Goal: Task Accomplishment & Management: Use online tool/utility

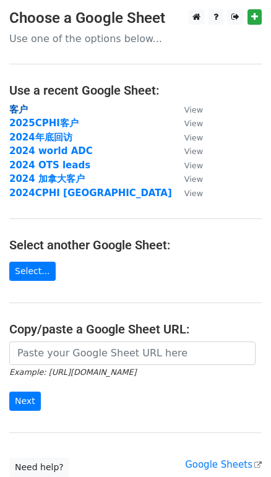
click at [23, 111] on strong "客户" at bounding box center [18, 109] width 19 height 11
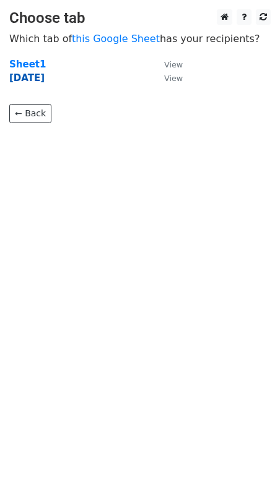
click at [22, 77] on strong "Today" at bounding box center [26, 77] width 35 height 11
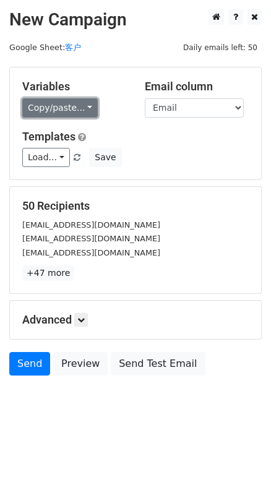
click at [56, 115] on link "Copy/paste..." at bounding box center [59, 107] width 75 height 19
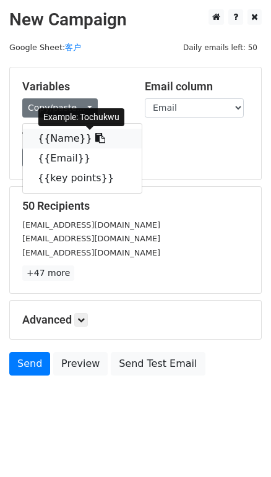
click at [66, 143] on link "{{Name}}" at bounding box center [82, 139] width 119 height 20
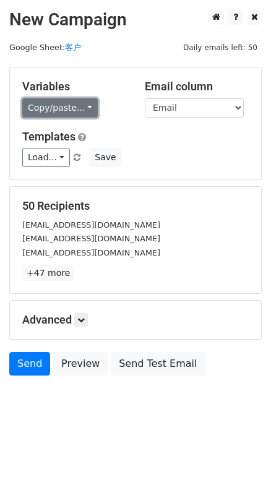
click at [98, 111] on link "Copy/paste..." at bounding box center [59, 107] width 75 height 19
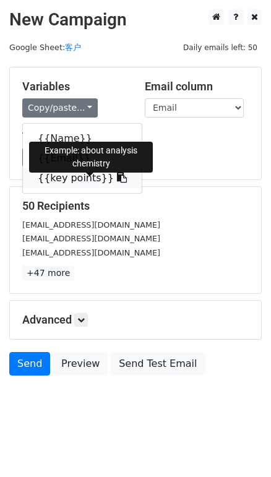
click at [88, 188] on link "{{key points}}" at bounding box center [82, 178] width 119 height 20
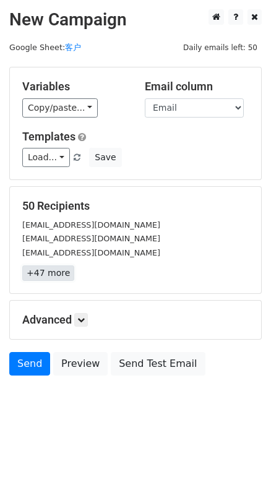
click at [61, 281] on link "+47 more" at bounding box center [48, 272] width 52 height 15
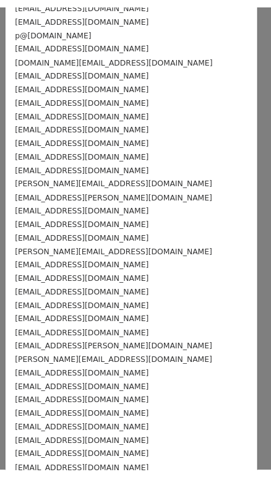
scroll to position [355, 0]
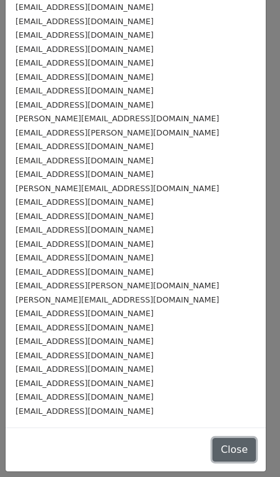
click at [212, 442] on button "Close" at bounding box center [233, 450] width 43 height 24
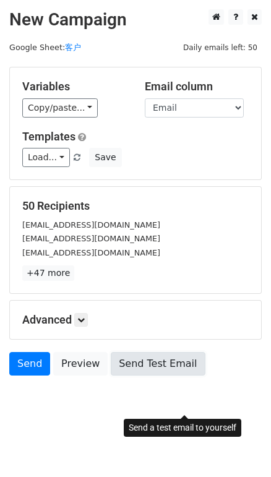
click at [173, 376] on link "Send Test Email" at bounding box center [158, 364] width 94 height 24
click at [200, 376] on link "Send Test Email" at bounding box center [158, 364] width 94 height 24
click at [205, 376] on link "Send Test Email" at bounding box center [158, 364] width 94 height 24
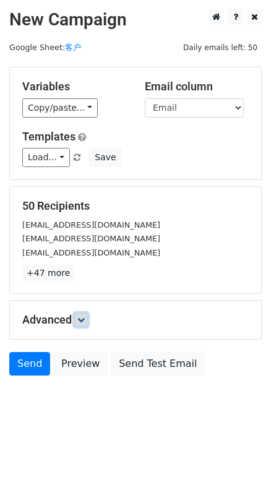
click at [85, 324] on icon at bounding box center [80, 319] width 7 height 7
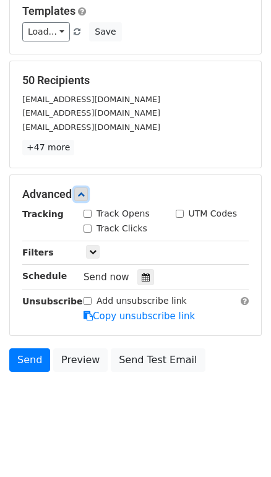
scroll to position [166, 0]
click at [147, 273] on icon at bounding box center [146, 277] width 8 height 9
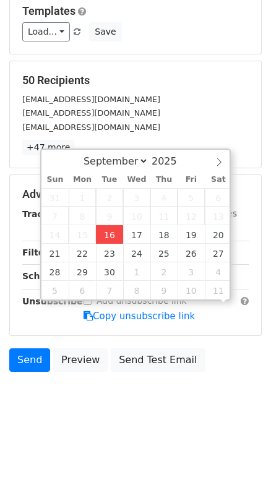
scroll to position [0, 0]
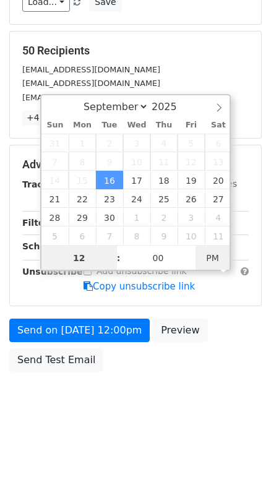
type input "2025-09-16 05:15"
type input "05"
type input "15"
click at [205, 249] on span "PM" at bounding box center [213, 258] width 34 height 25
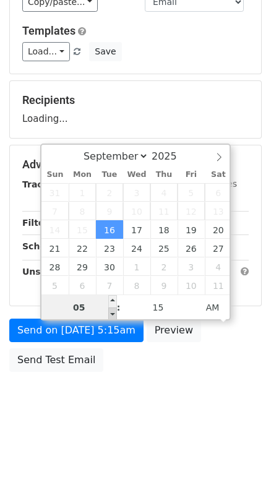
scroll to position [166, 0]
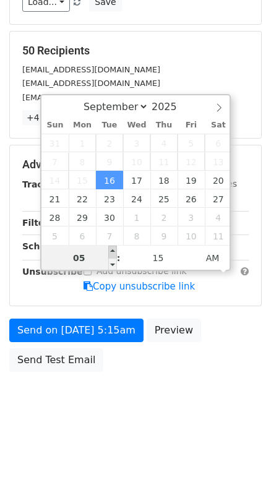
type input "2025-09-16 06:15"
type input "06"
click at [110, 246] on span at bounding box center [112, 252] width 9 height 12
type input "2025-09-16 07:15"
type input "07"
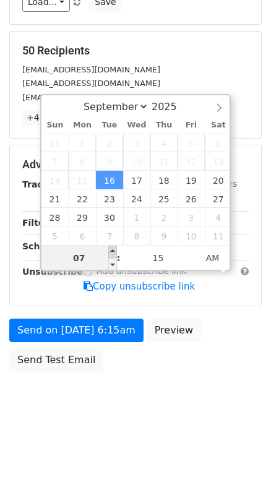
click at [110, 246] on span at bounding box center [112, 252] width 9 height 12
type input "2025-09-16 08:15"
type input "08"
click at [110, 246] on span at bounding box center [112, 252] width 9 height 12
type input "2025-09-16 09:15"
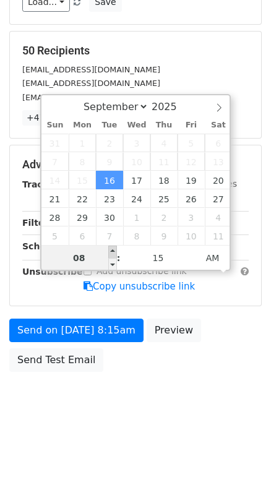
type input "09"
click at [113, 246] on span at bounding box center [112, 252] width 9 height 12
click at [237, 256] on div "Tue, Sep 16, 9:15am 2025-09-16 09:15" at bounding box center [166, 247] width 184 height 17
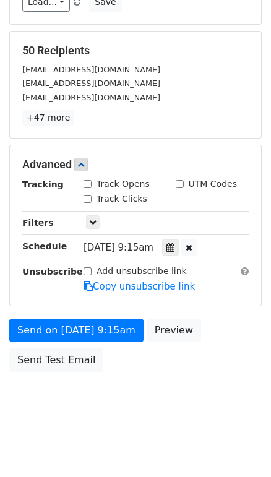
click at [113, 191] on label "Track Opens" at bounding box center [123, 184] width 53 height 13
click at [92, 188] on input "Track Opens" at bounding box center [88, 184] width 8 height 8
checkbox input "true"
click at [113, 205] on label "Track Clicks" at bounding box center [122, 198] width 51 height 13
click at [92, 203] on input "Track Clicks" at bounding box center [88, 199] width 8 height 8
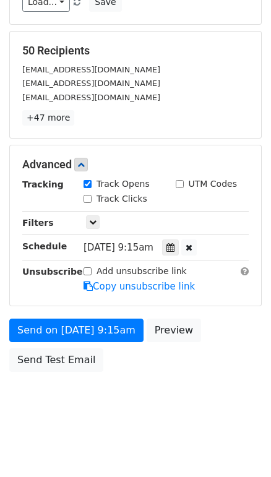
checkbox input "true"
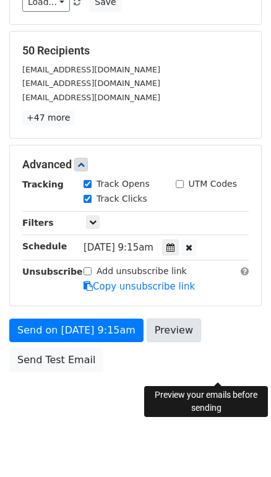
click at [201, 325] on link "Preview" at bounding box center [174, 331] width 54 height 24
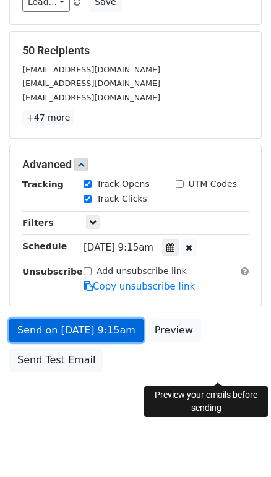
click at [32, 330] on link "Send on Sep 16 at 9:15am" at bounding box center [76, 331] width 134 height 24
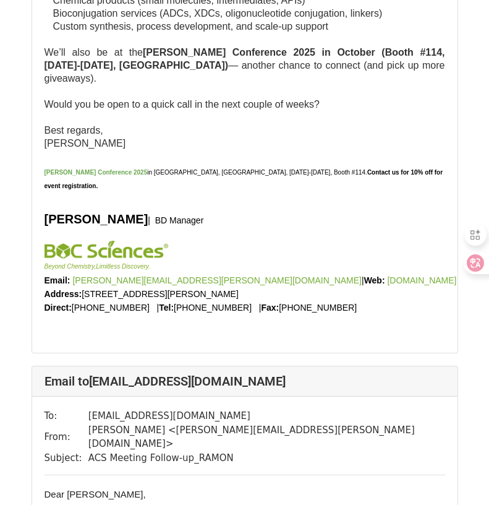
scroll to position [990, 0]
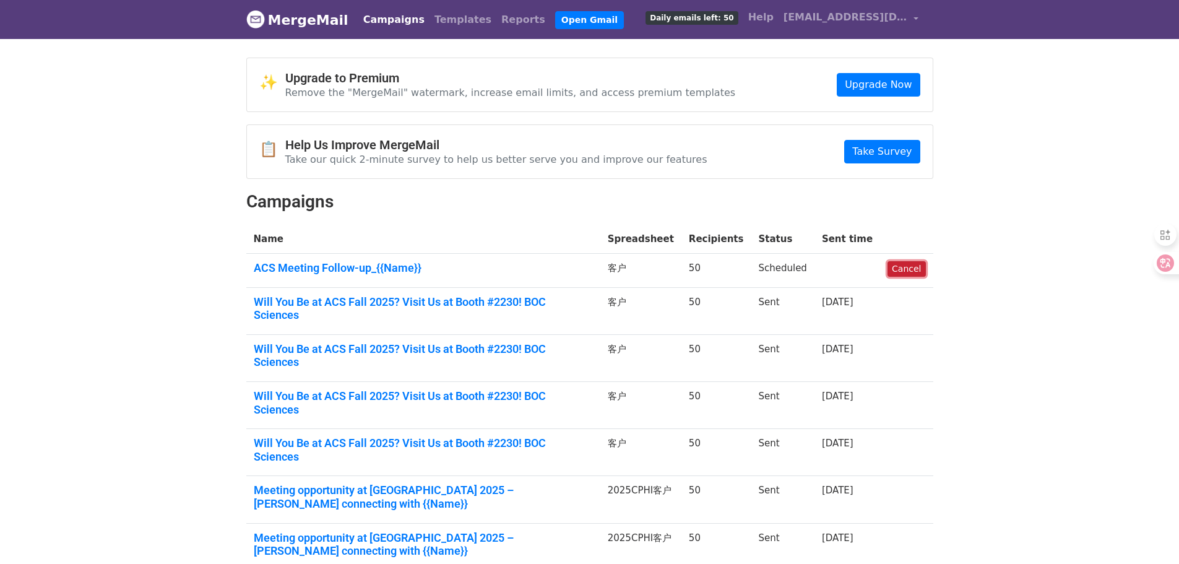
click at [894, 277] on link "Cancel" at bounding box center [906, 268] width 38 height 15
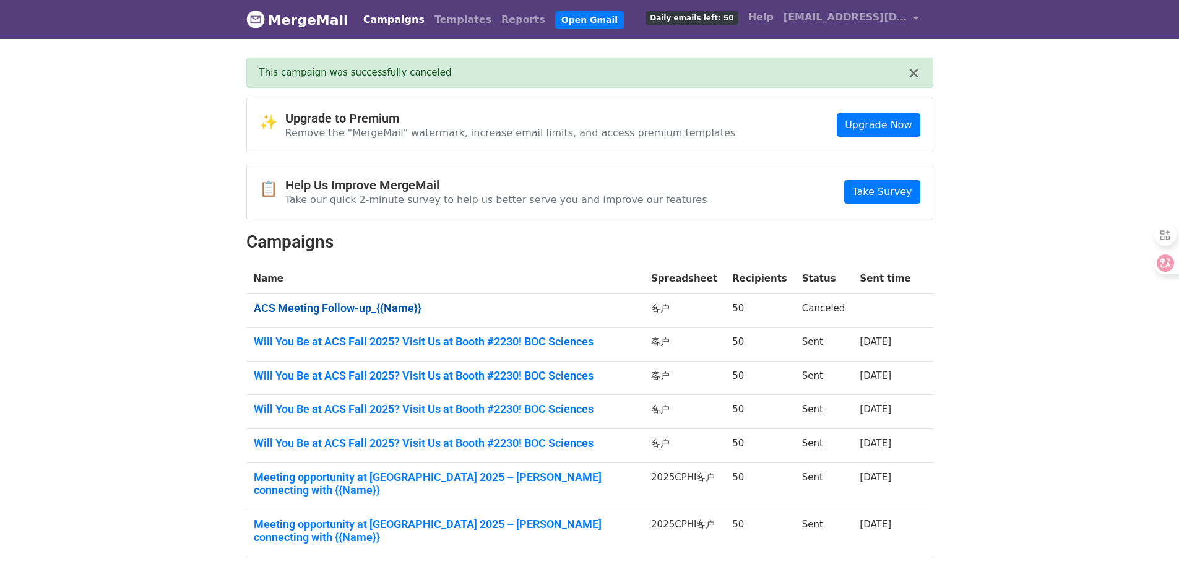
click at [403, 315] on link "ACS Meeting Follow-up_{{Name}}" at bounding box center [445, 308] width 383 height 14
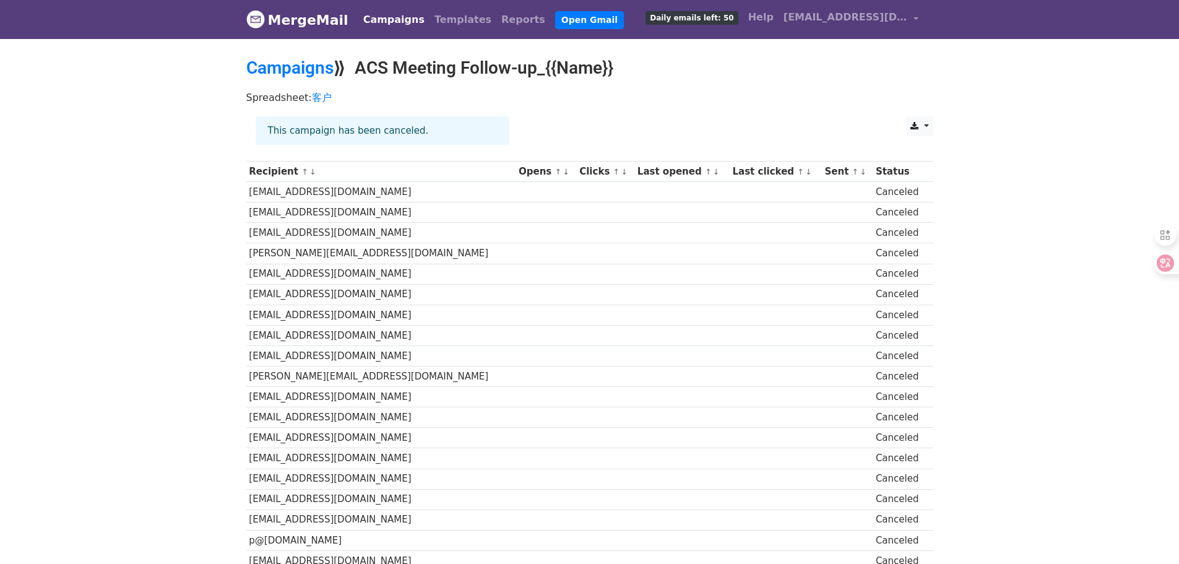
click at [382, 136] on div "This campaign has been canceled." at bounding box center [383, 130] width 254 height 29
click at [296, 71] on link "Campaigns" at bounding box center [289, 68] width 87 height 20
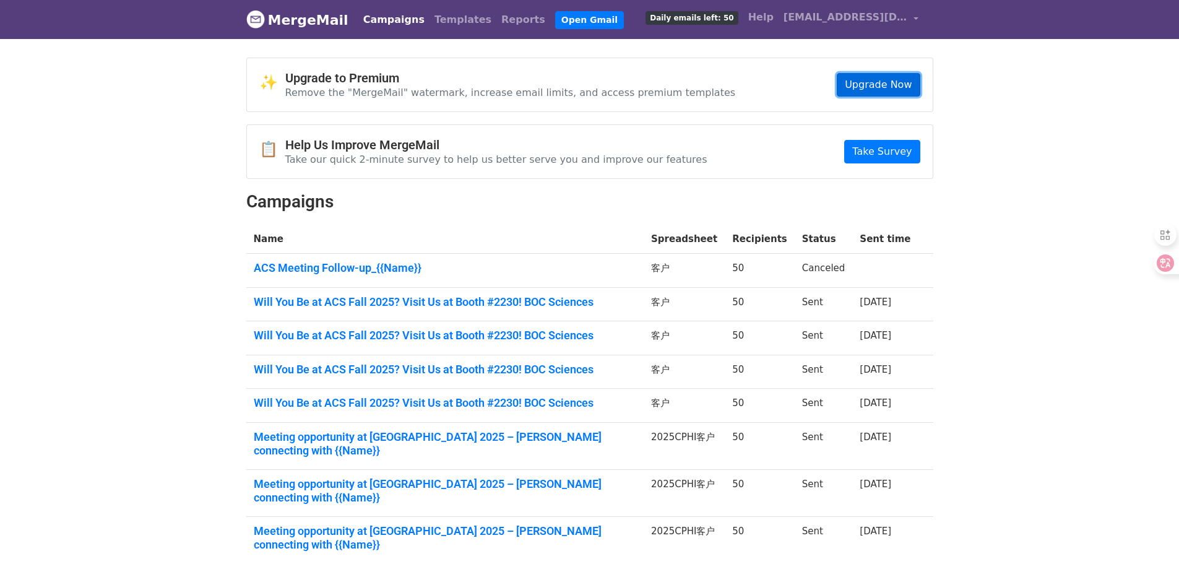
click at [837, 97] on link "Upgrade Now" at bounding box center [878, 85] width 83 height 24
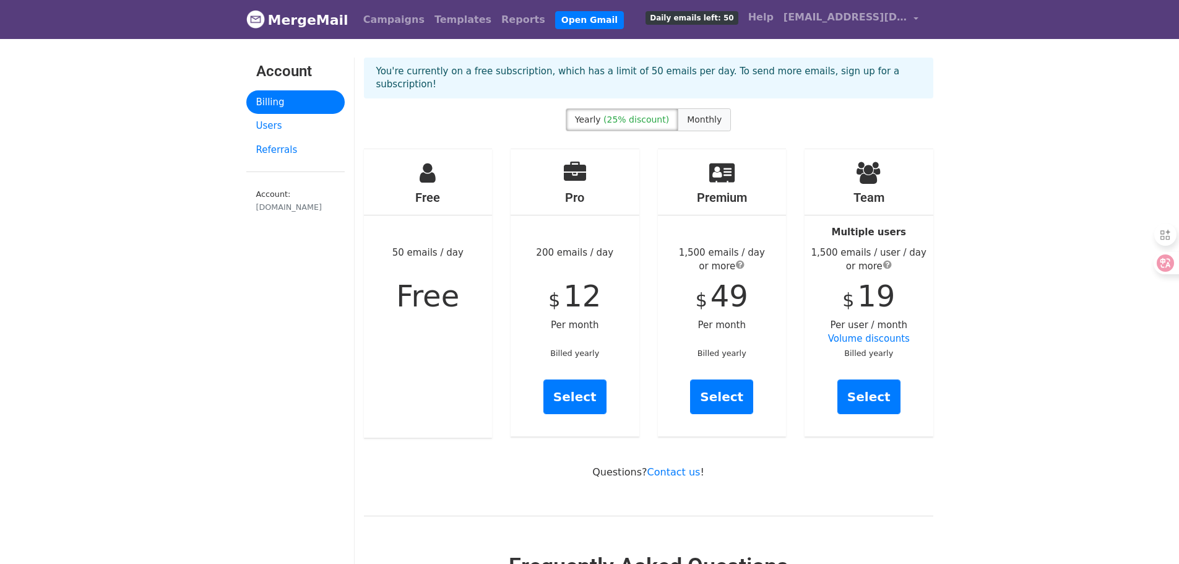
drag, startPoint x: 731, startPoint y: 116, endPoint x: 717, endPoint y: 127, distance: 18.2
click at [731, 108] on div "You're currently on a free subscription, which has a limit of 50 emails per day…" at bounding box center [649, 83] width 588 height 51
click at [717, 124] on span "Monthly" at bounding box center [704, 119] width 35 height 10
click at [582, 407] on link "Select" at bounding box center [574, 396] width 63 height 35
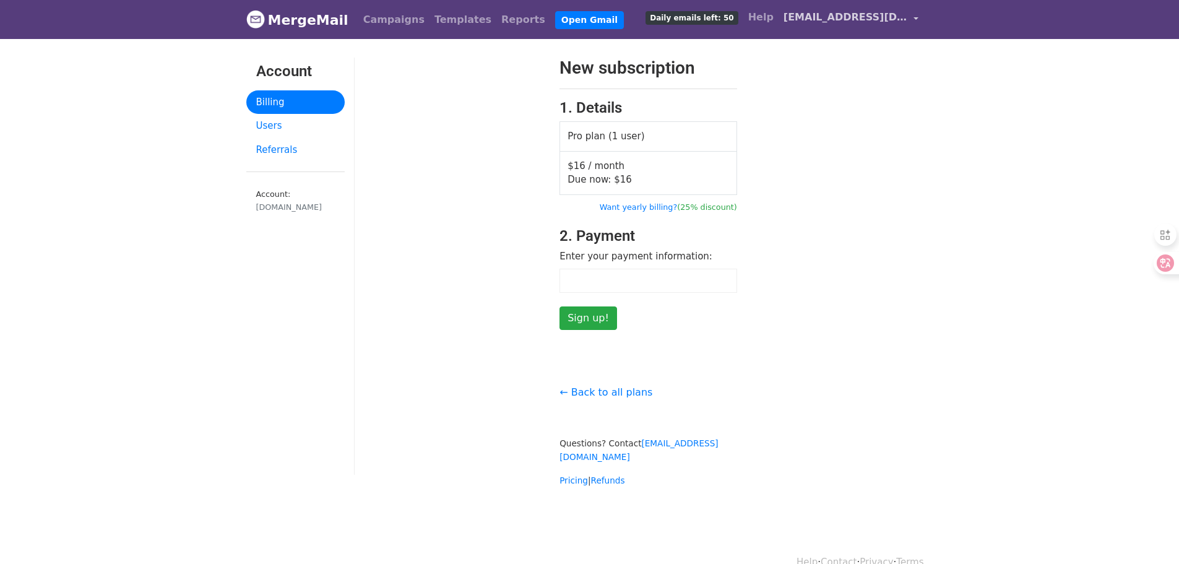
click at [881, 22] on span "[EMAIL_ADDRESS][DOMAIN_NAME]" at bounding box center [845, 17] width 124 height 15
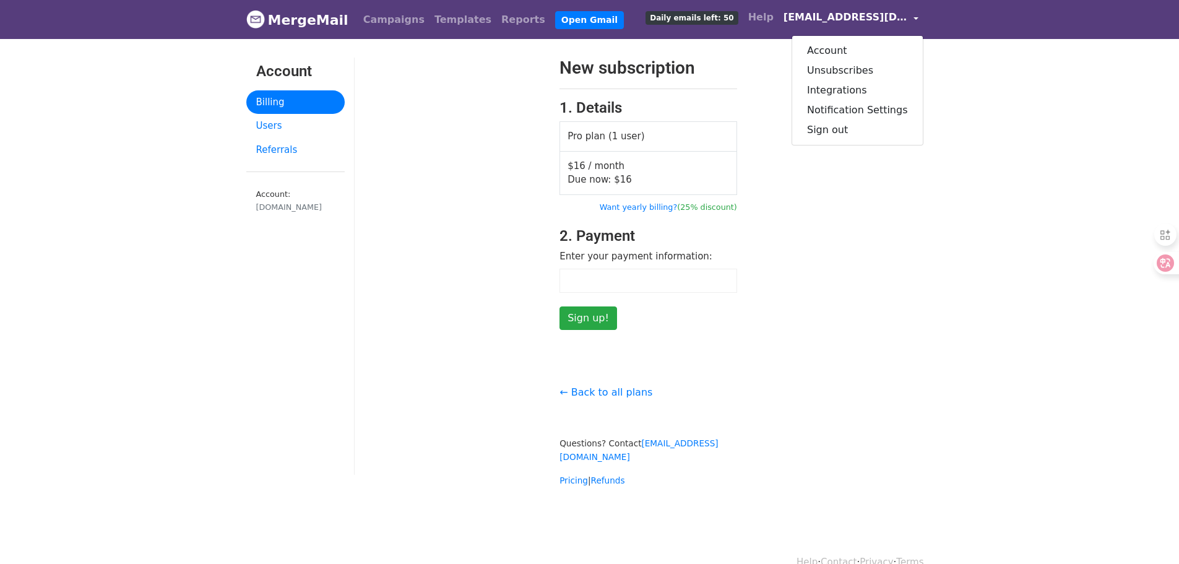
click at [955, 127] on body "MergeMail Campaigns Templates Reports Open Gmail Daily emails left: 50 Help tec…" at bounding box center [589, 268] width 1179 height 536
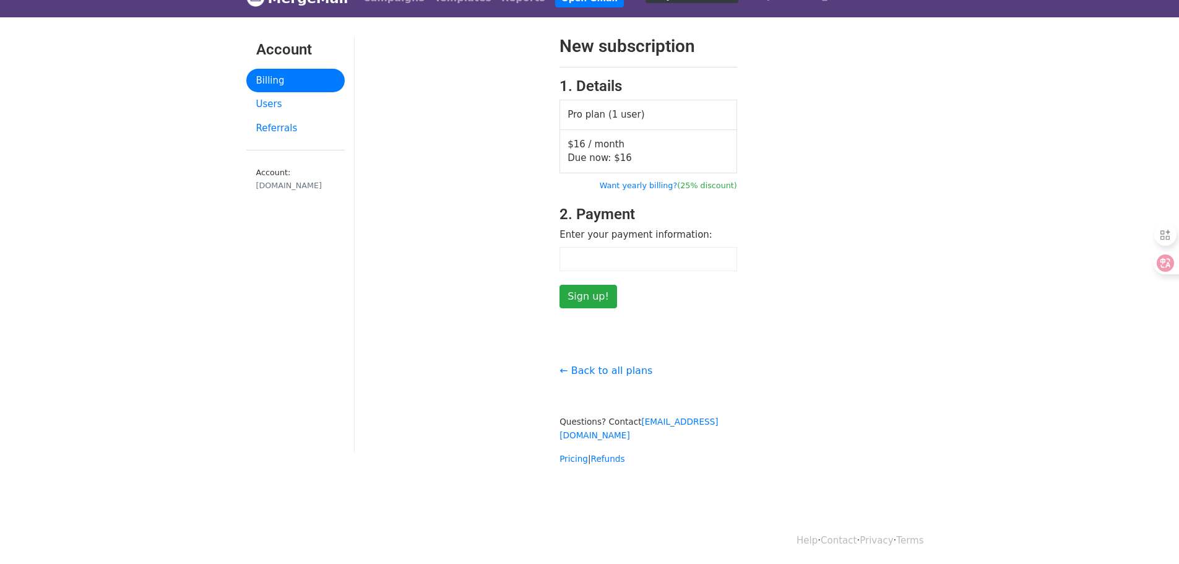
scroll to position [40, 0]
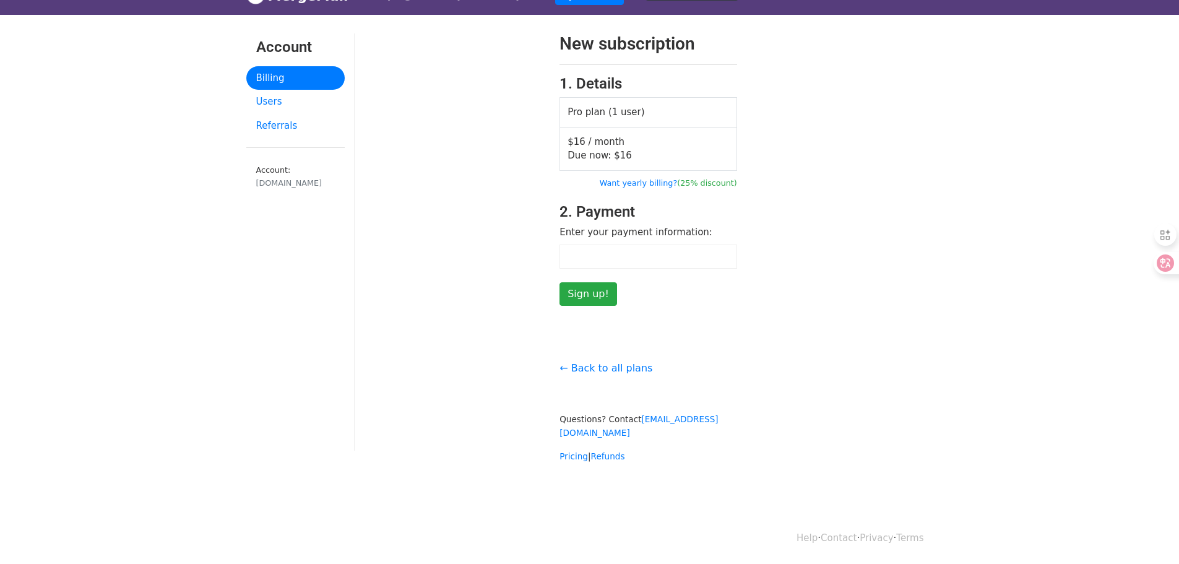
click at [657, 293] on form "New subscription 1. Details Pro plan (1 user) $16 / month Due now: $ 16 Want ye…" at bounding box center [648, 169] width 178 height 272
click at [611, 298] on input "Sign up!" at bounding box center [588, 294] width 58 height 24
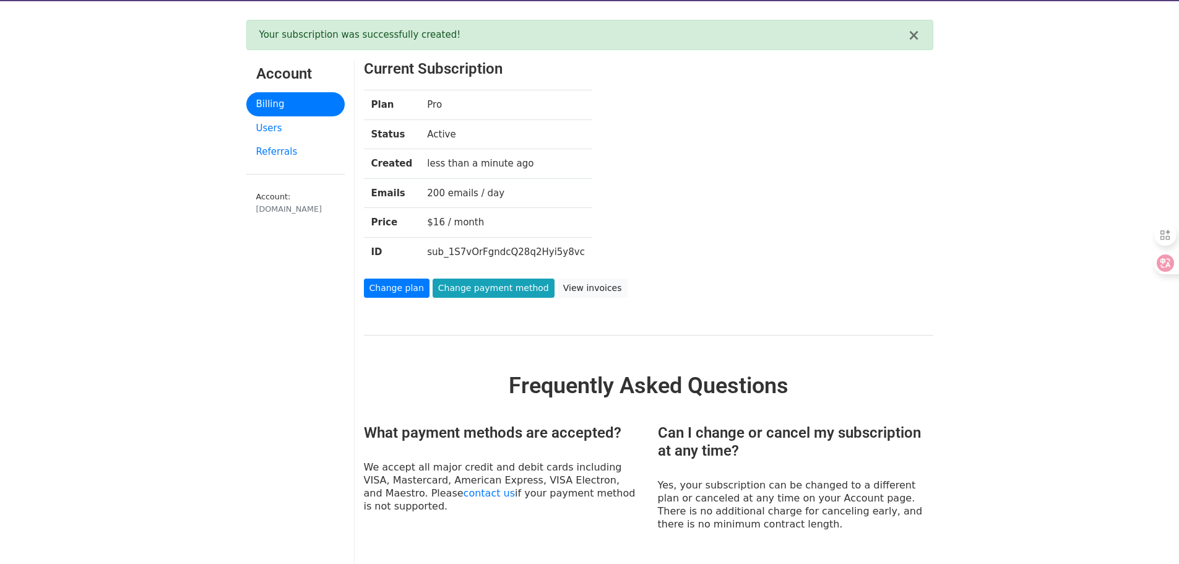
scroll to position [62, 0]
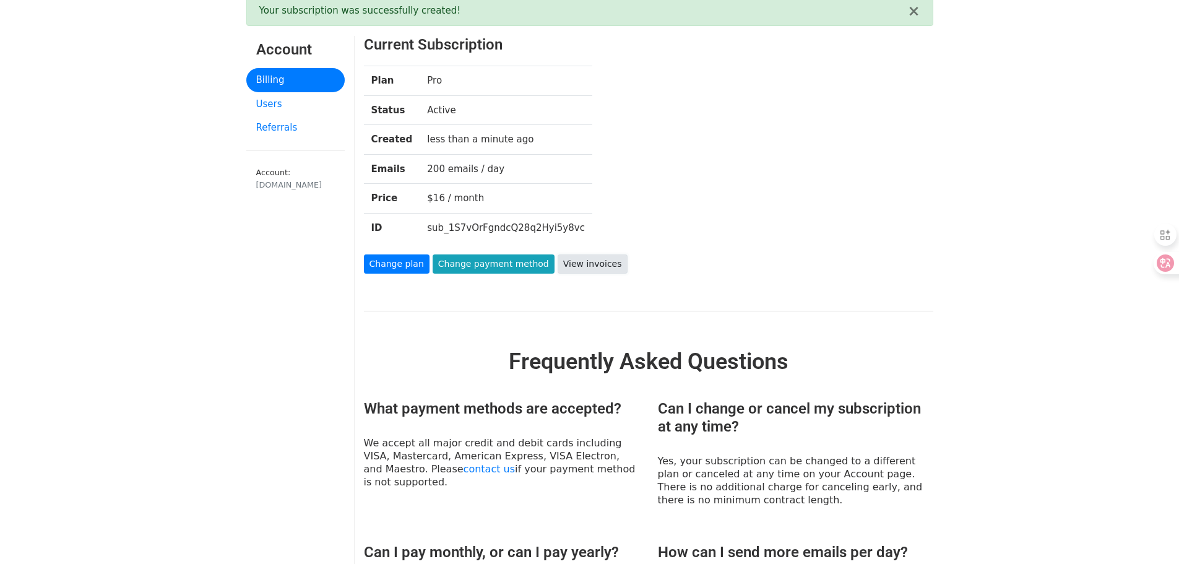
click at [627, 273] on link "View invoices" at bounding box center [593, 263] width 70 height 19
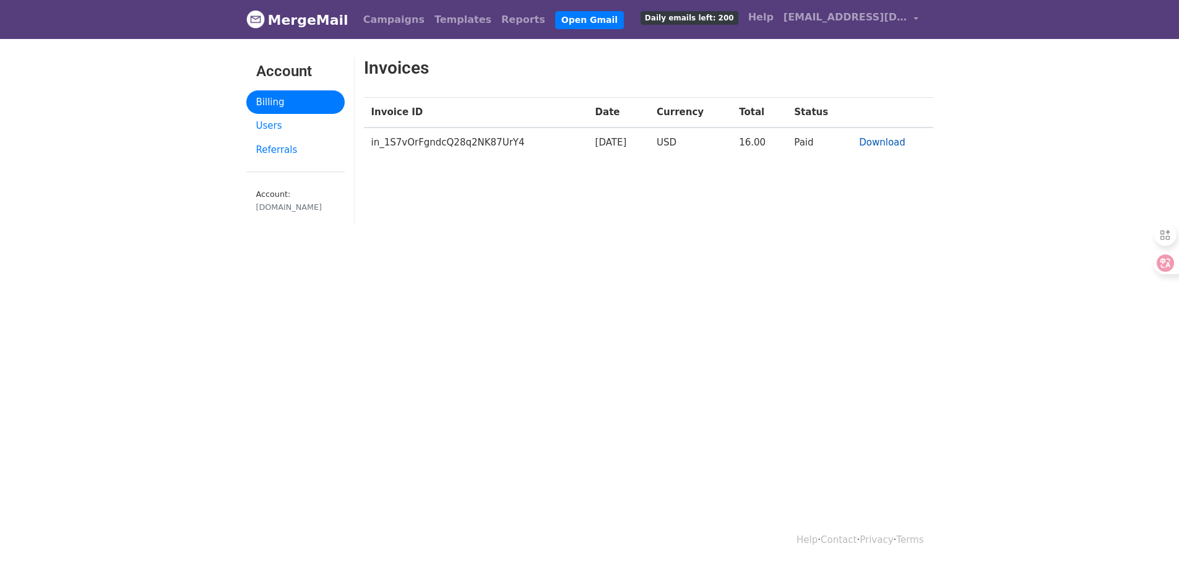
click at [877, 148] on link "Download" at bounding box center [882, 142] width 46 height 11
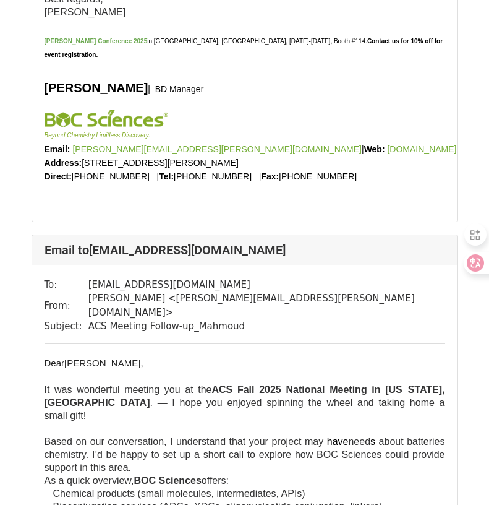
scroll to position [495, 0]
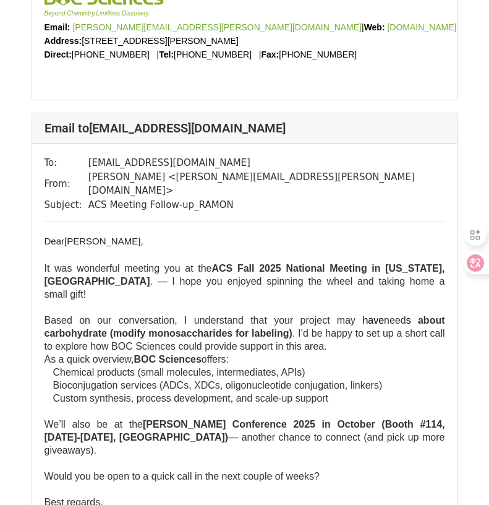
scroll to position [1238, 0]
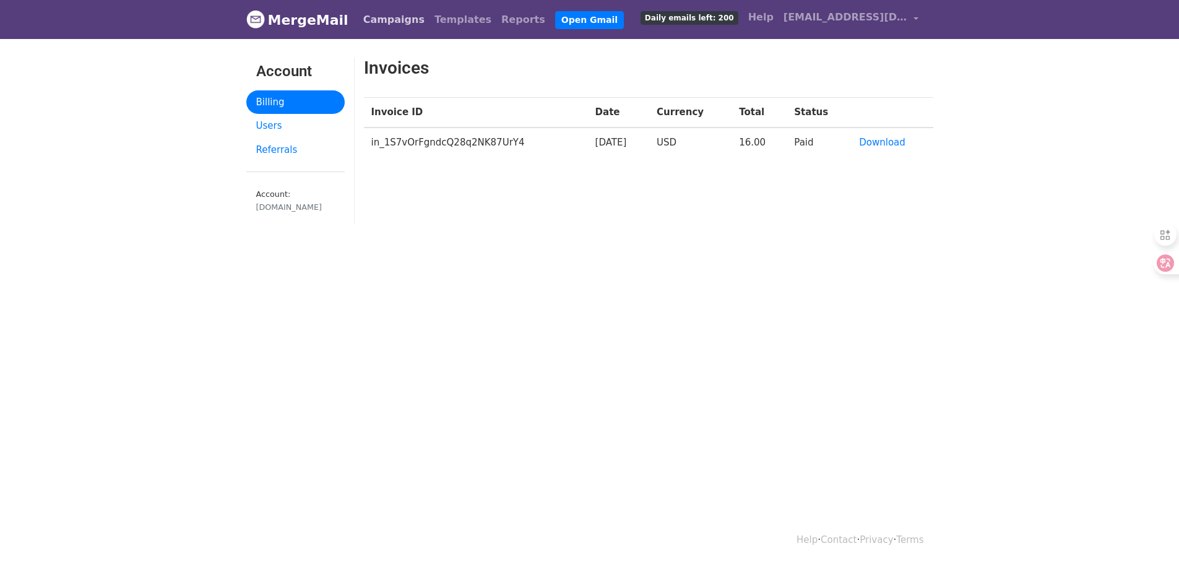
click at [399, 23] on link "Campaigns" at bounding box center [393, 19] width 71 height 25
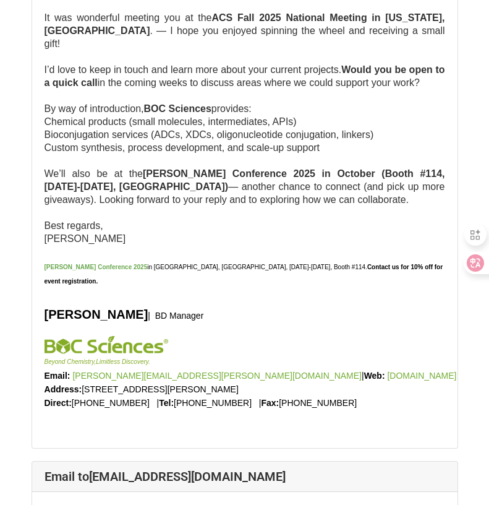
scroll to position [2042, 0]
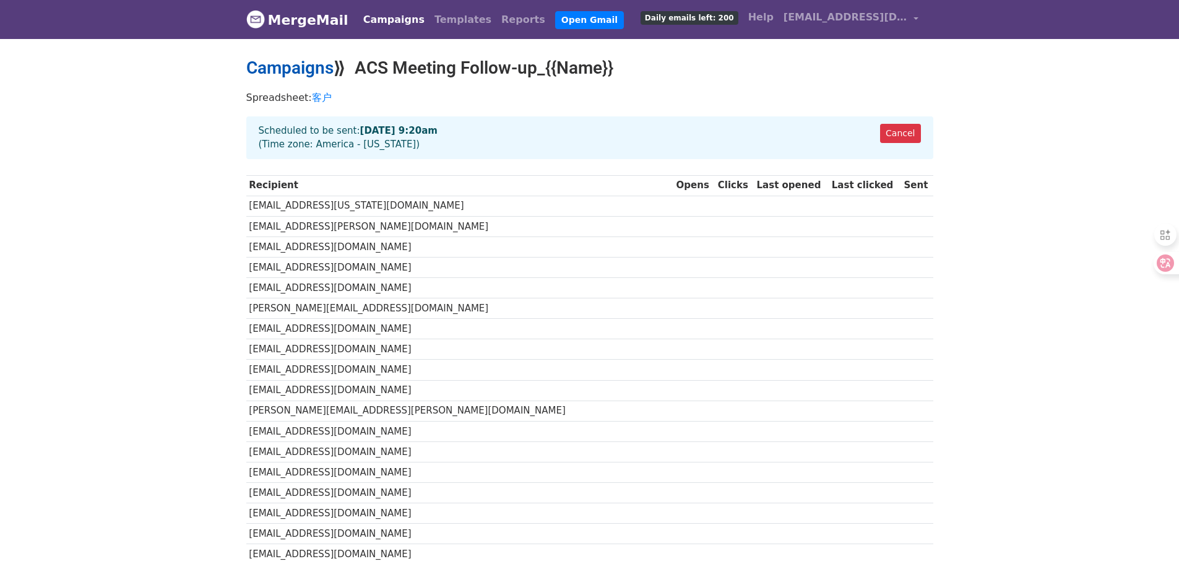
click at [312, 76] on link "Campaigns" at bounding box center [289, 68] width 87 height 20
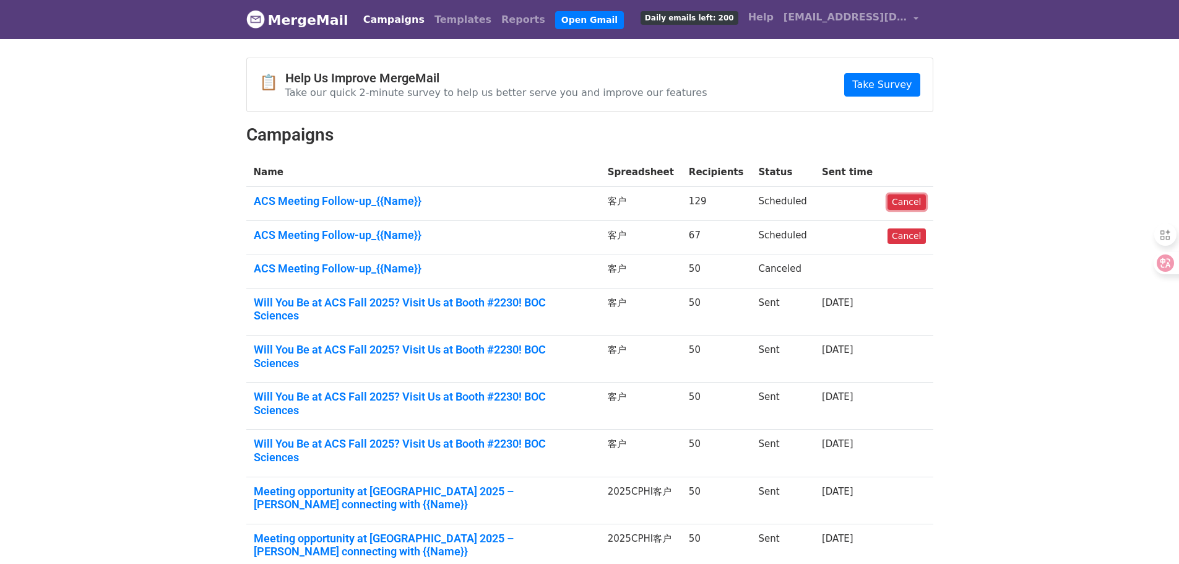
drag, startPoint x: 891, startPoint y: 222, endPoint x: 661, endPoint y: 47, distance: 288.7
click at [891, 210] on link "Cancel" at bounding box center [906, 201] width 38 height 15
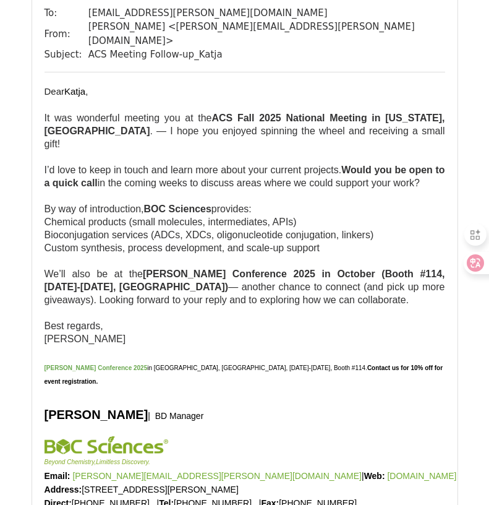
scroll to position [743, 0]
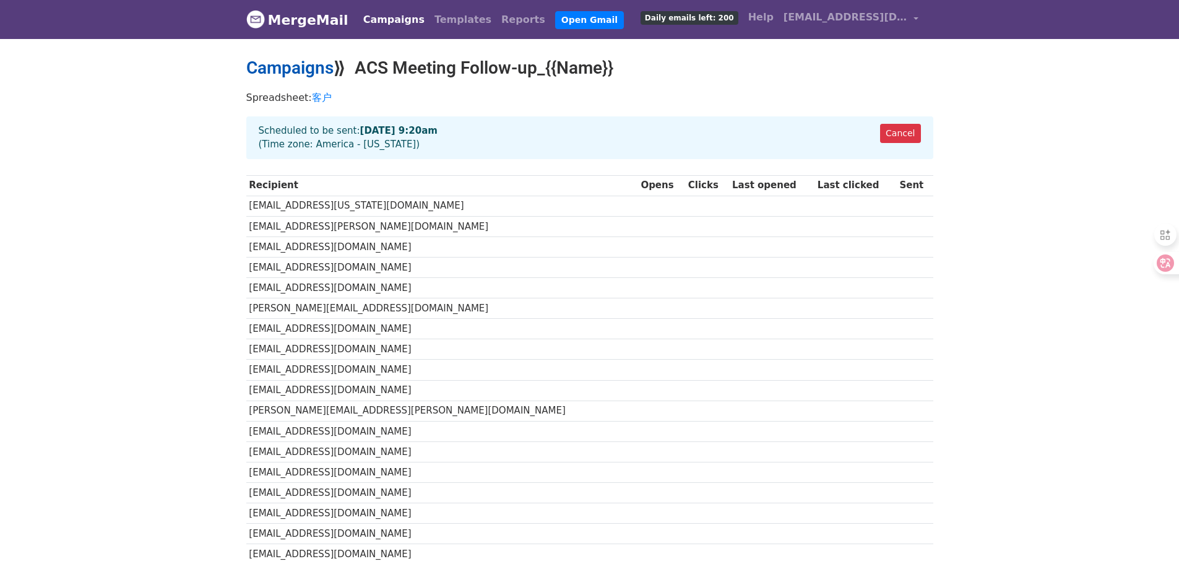
click at [298, 72] on link "Campaigns" at bounding box center [289, 68] width 87 height 20
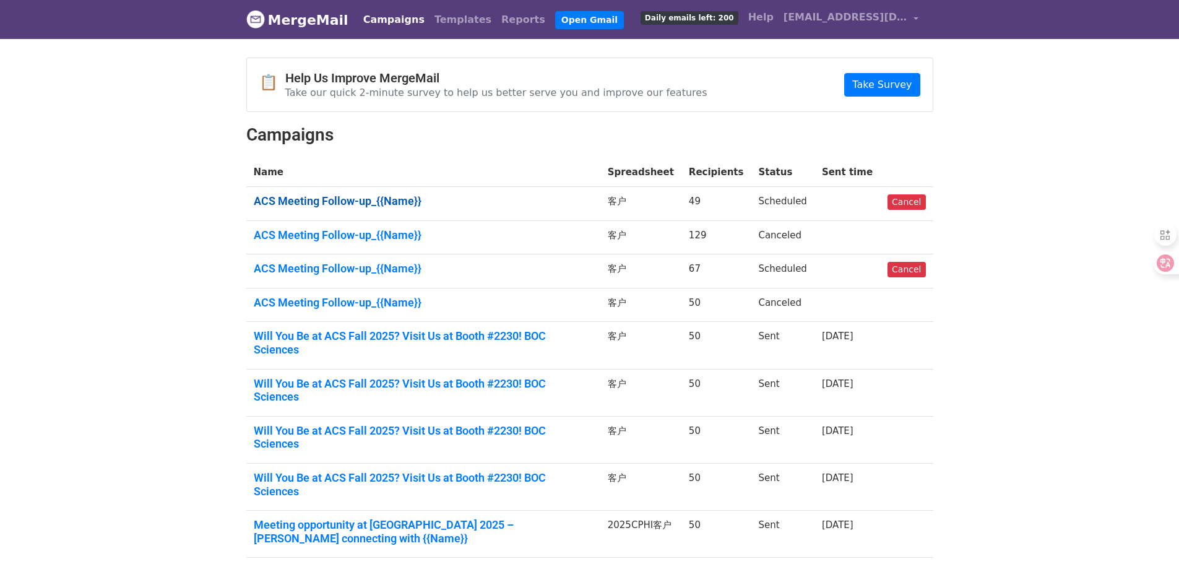
click at [327, 208] on link "ACS Meeting Follow-up_{{Name}}" at bounding box center [423, 201] width 339 height 14
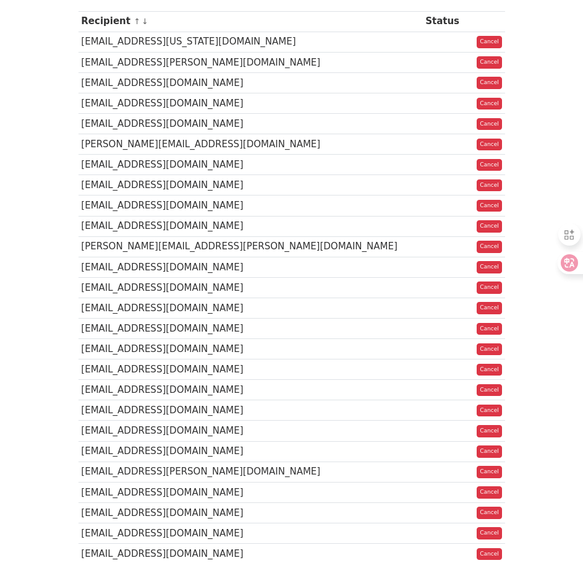
scroll to position [186, 0]
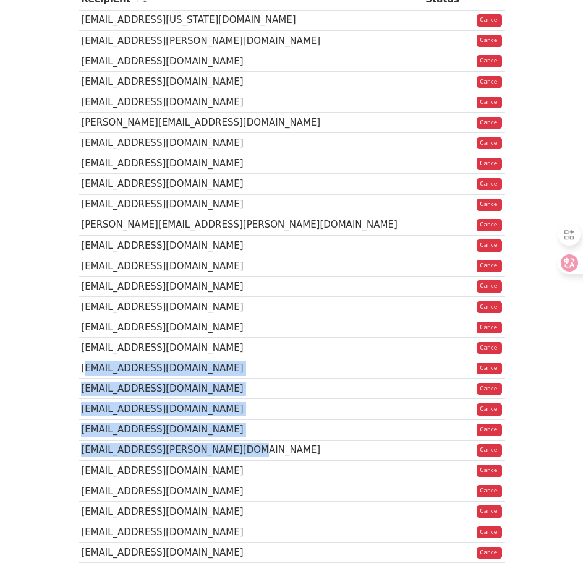
drag, startPoint x: 79, startPoint y: 409, endPoint x: 240, endPoint y: 504, distance: 187.2
click at [240, 504] on tbody "Recipient ↑ ↓ Status [EMAIL_ADDRESS][US_STATE][DOMAIN_NAME] Cancel [PERSON_NAME…" at bounding box center [292, 500] width 427 height 1023
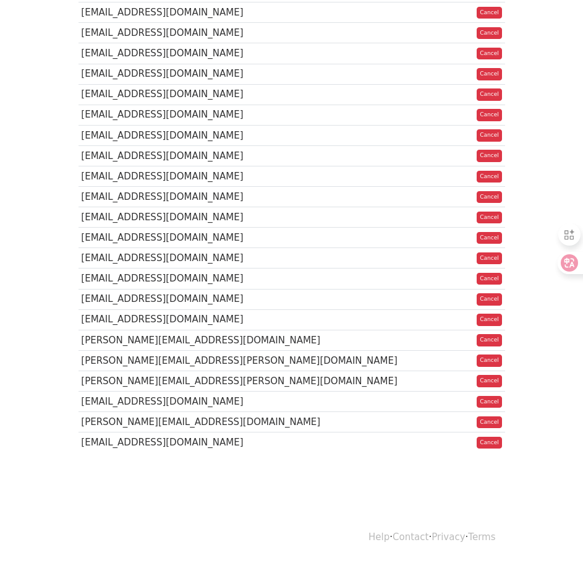
scroll to position [833, 0]
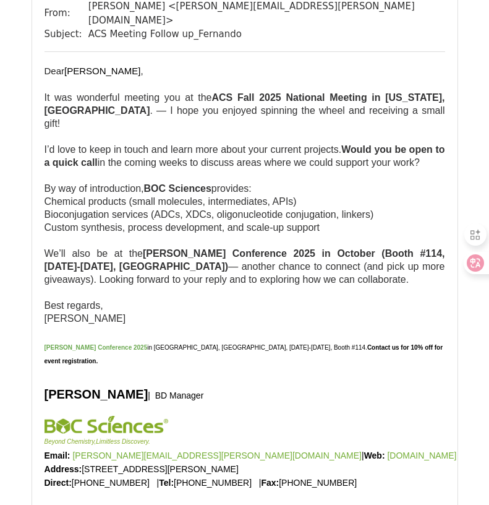
scroll to position [124, 0]
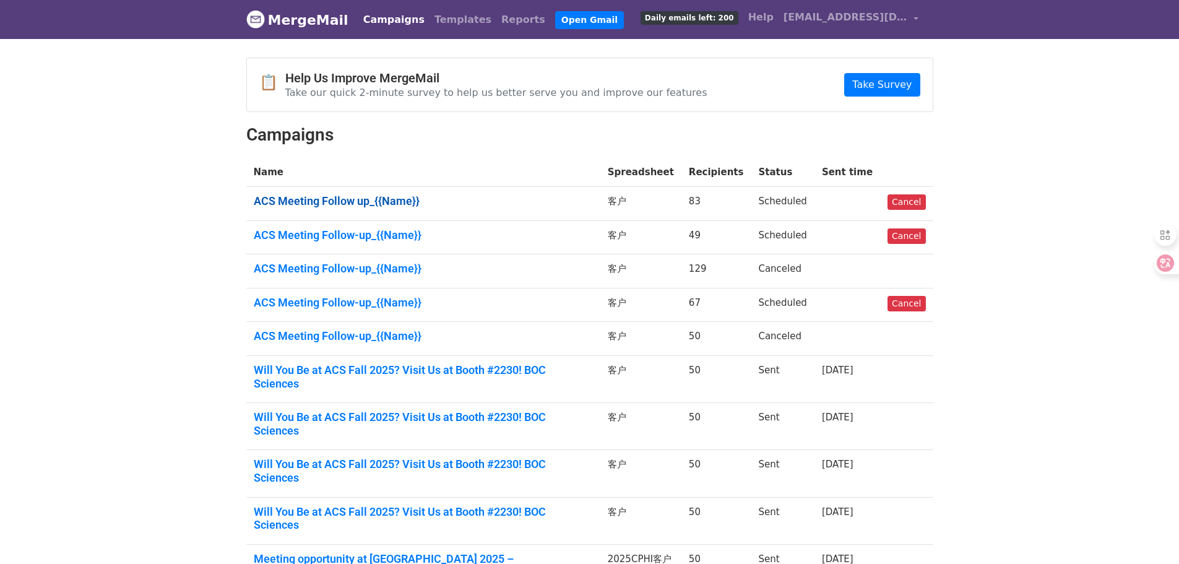
drag, startPoint x: 0, startPoint y: 0, endPoint x: 353, endPoint y: 215, distance: 413.2
click at [353, 208] on link "ACS Meeting Follow up_{{Name}}" at bounding box center [423, 201] width 339 height 14
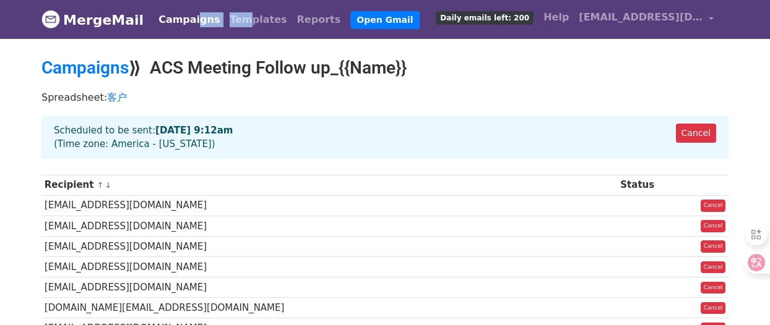
drag, startPoint x: 249, startPoint y: 40, endPoint x: 197, endPoint y: 9, distance: 60.0
click at [197, 9] on nav "MergeMail Campaigns Templates Reports Open Gmail Daily emails left: 200 Help [E…" at bounding box center [384, 19] width 687 height 39
drag, startPoint x: 16, startPoint y: 11, endPoint x: 6, endPoint y: 3, distance: 12.8
click at [6, 3] on header "MergeMail Campaigns Templates Reports Open Gmail Daily emails left: 200 Help [E…" at bounding box center [385, 19] width 770 height 39
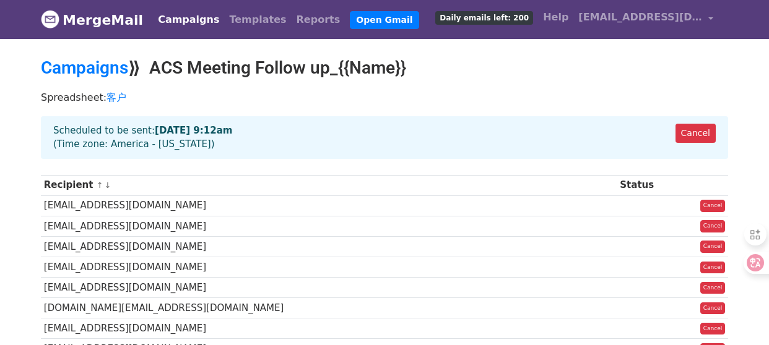
click at [295, 168] on div "Cancel Scheduled to be sent: [DATE] 9:12am (Time zone: [GEOGRAPHIC_DATA] - [US_…" at bounding box center [384, 142] width 705 height 53
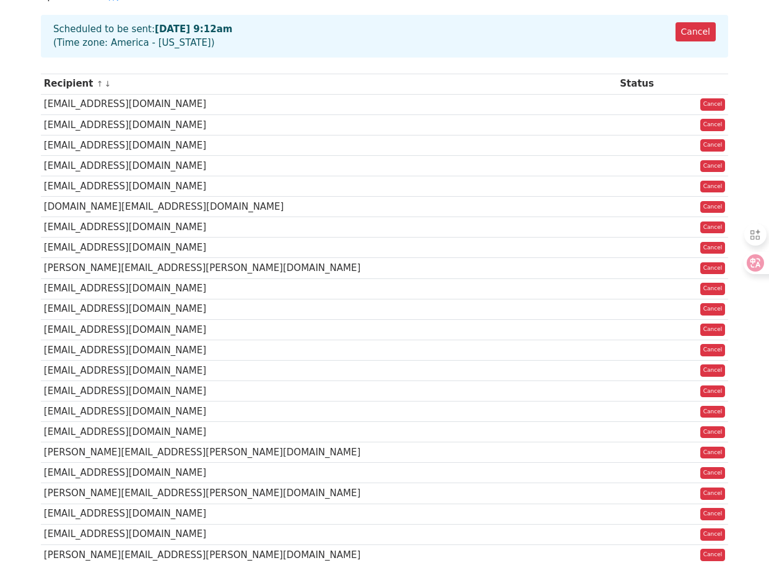
scroll to position [124, 0]
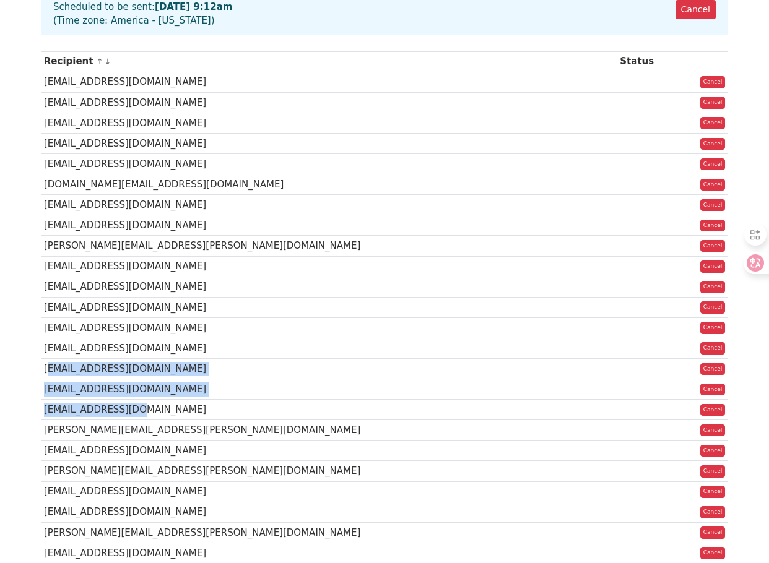
drag, startPoint x: 45, startPoint y: 405, endPoint x: 140, endPoint y: 449, distance: 105.5
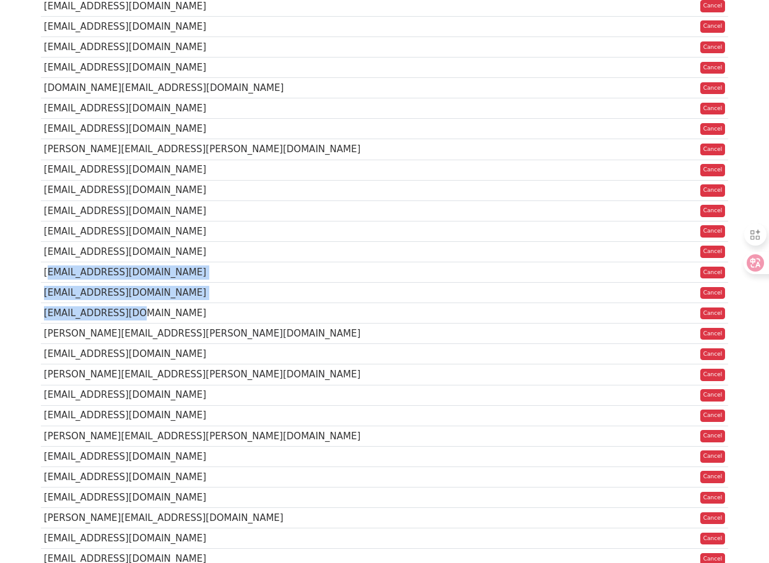
scroll to position [309, 0]
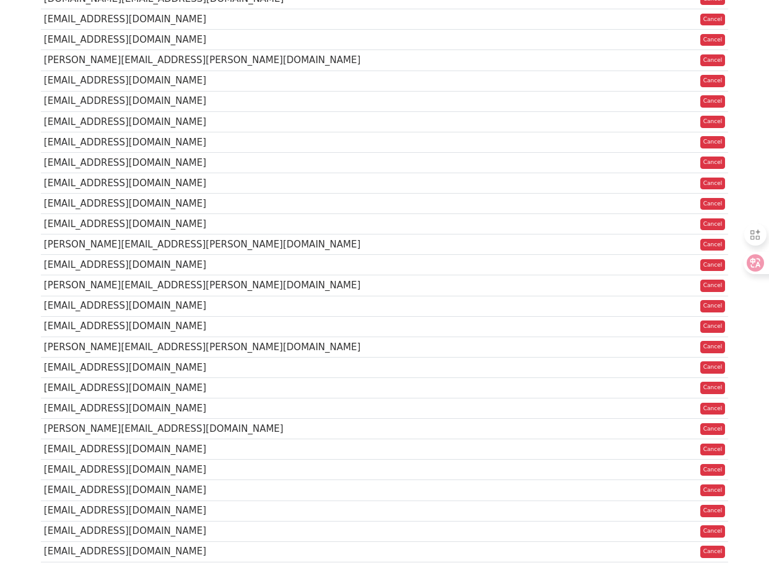
click at [66, 255] on td "[PERSON_NAME][EMAIL_ADDRESS][PERSON_NAME][DOMAIN_NAME]" at bounding box center [328, 245] width 575 height 20
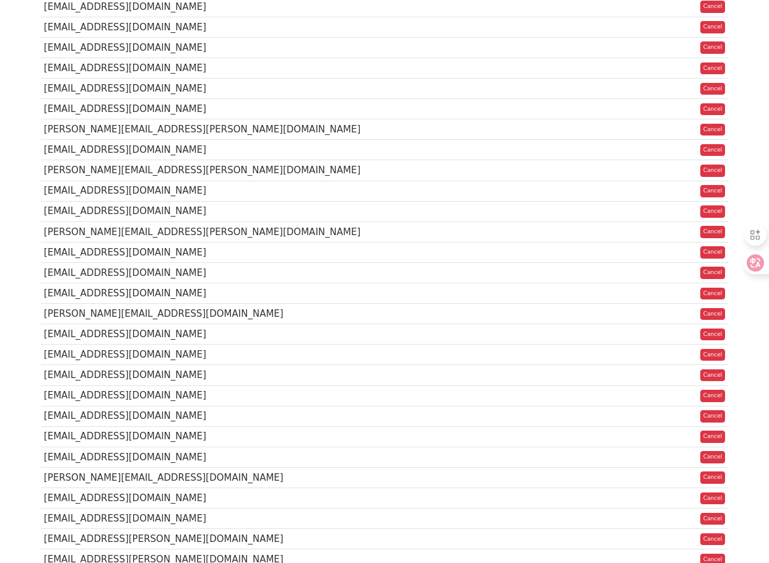
scroll to position [433, 0]
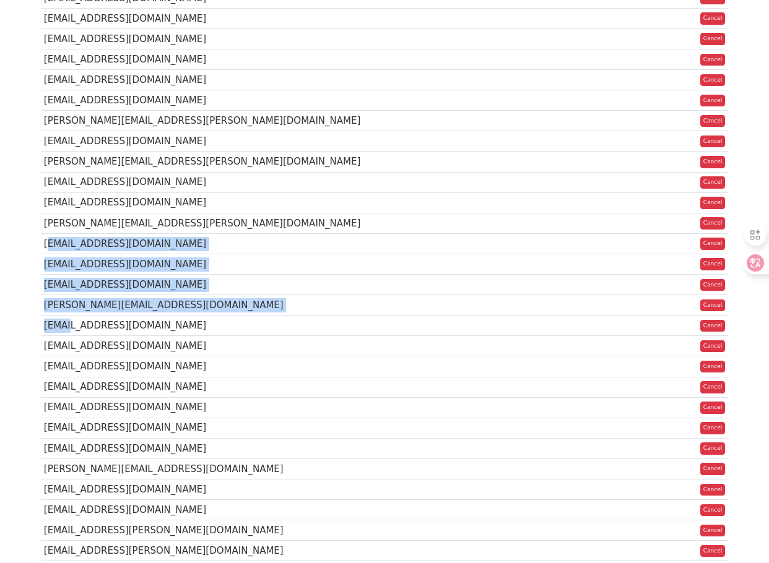
drag, startPoint x: 45, startPoint y: 295, endPoint x: 69, endPoint y: 373, distance: 82.2
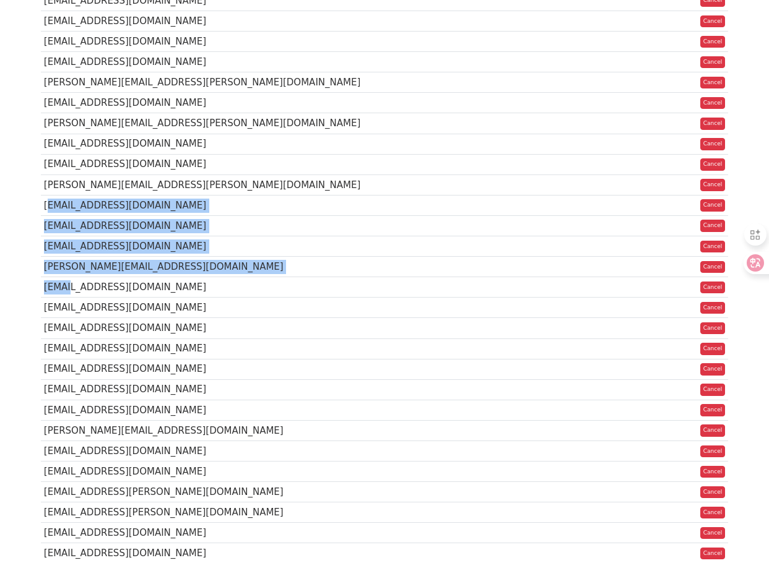
scroll to position [495, 0]
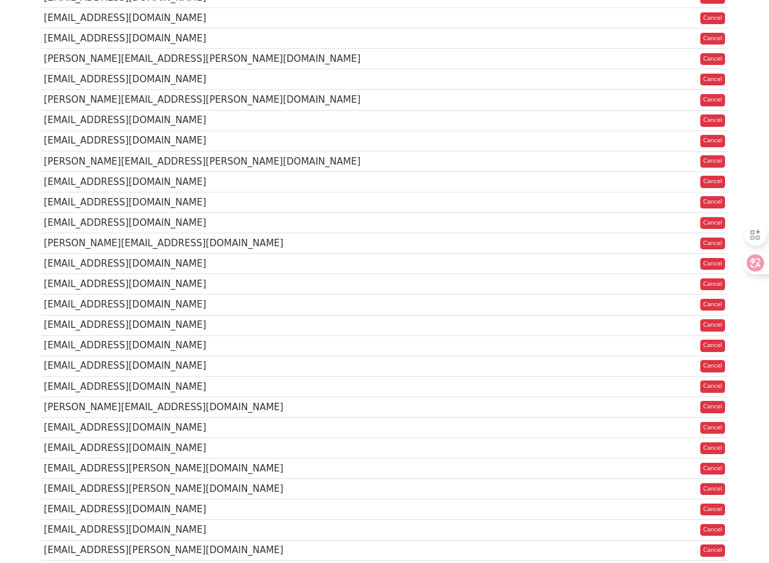
click at [48, 417] on td "[PERSON_NAME][EMAIL_ADDRESS][DOMAIN_NAME]" at bounding box center [328, 407] width 575 height 20
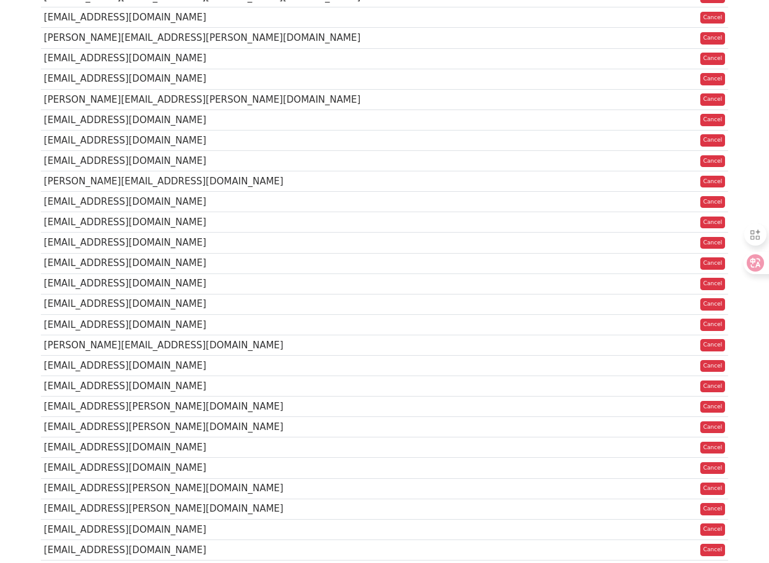
scroll to position [619, 0]
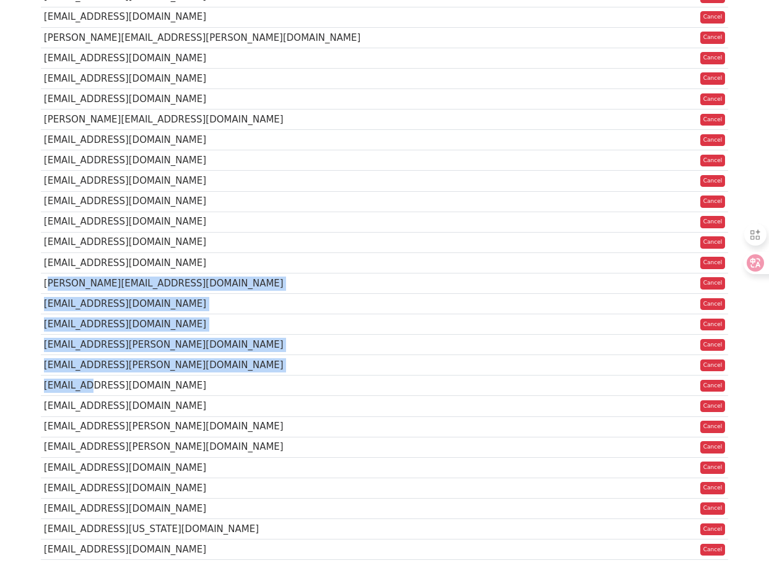
drag, startPoint x: 45, startPoint y: 351, endPoint x: 85, endPoint y: 454, distance: 110.5
click at [85, 454] on tbody "Recipient ↑ ↓ Status [EMAIL_ADDRESS][DOMAIN_NAME] Cancel [EMAIL_ADDRESS][DOMAIN…" at bounding box center [384, 416] width 687 height 1720
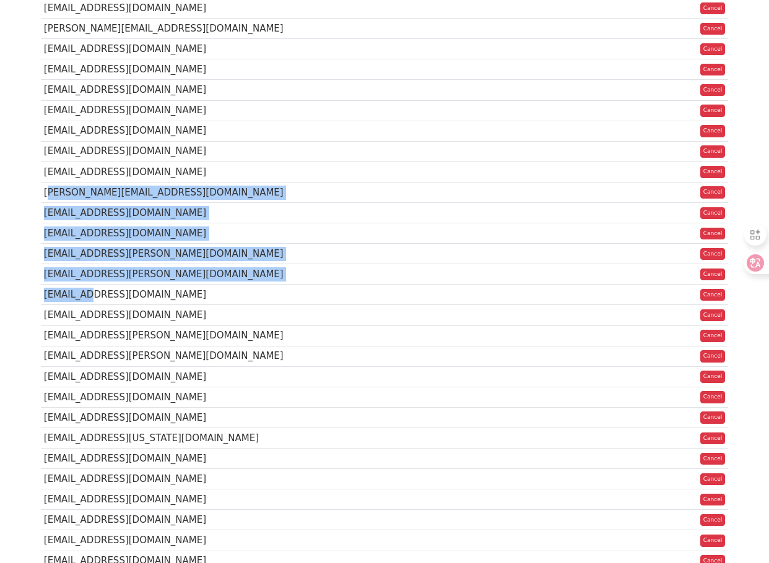
scroll to position [743, 0]
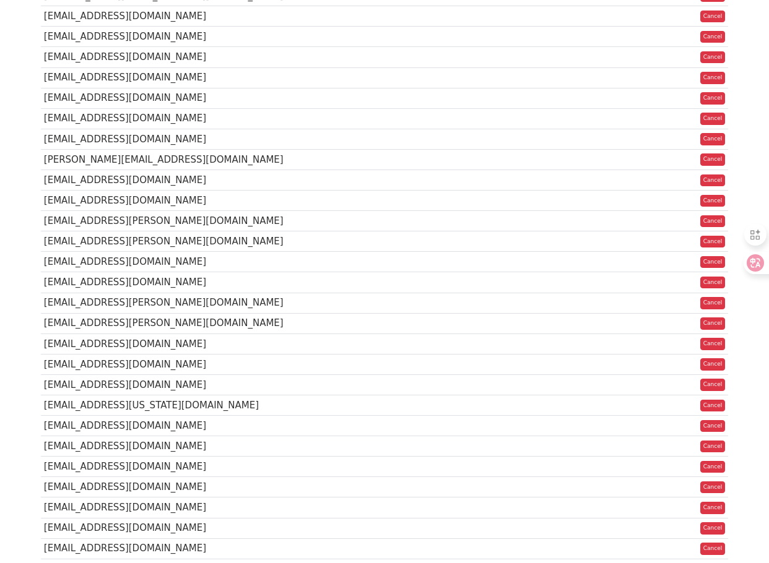
click at [50, 416] on td "[EMAIL_ADDRESS][US_STATE][DOMAIN_NAME]" at bounding box center [328, 405] width 575 height 20
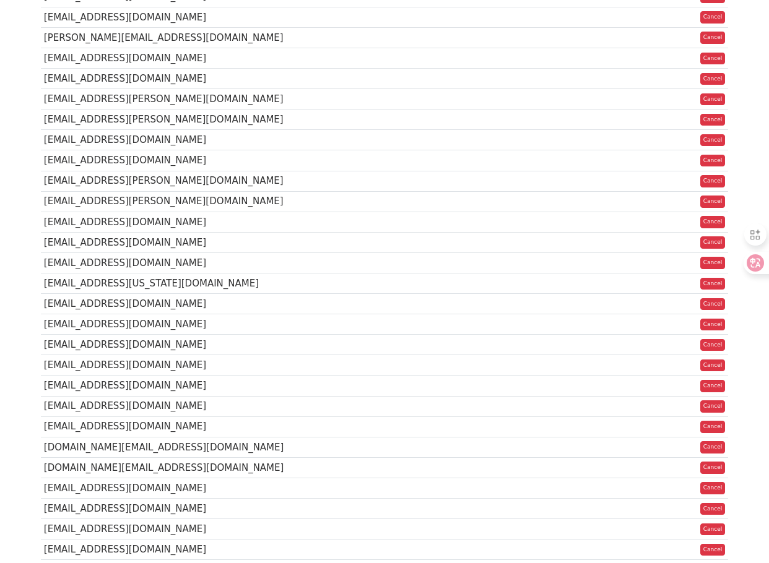
scroll to position [866, 0]
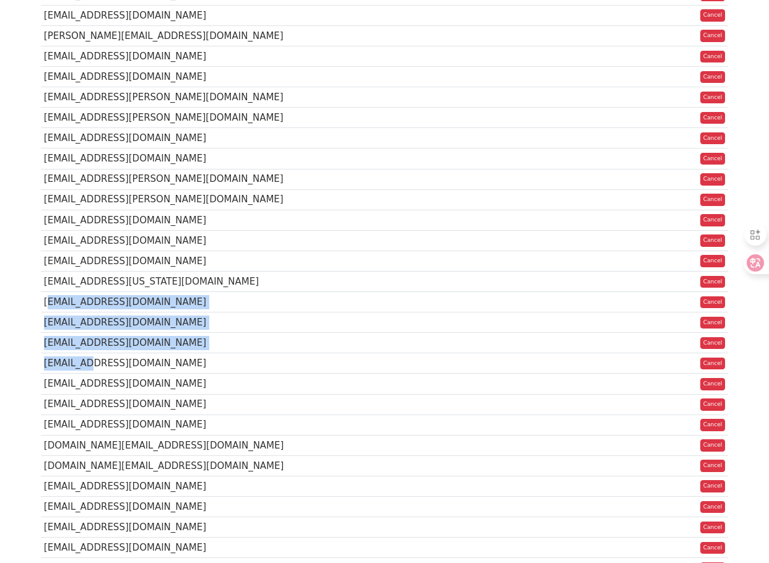
drag, startPoint x: 44, startPoint y: 387, endPoint x: 79, endPoint y: 440, distance: 63.3
click at [79, 440] on tbody "Recipient ↑ ↓ Status [EMAIL_ADDRESS][DOMAIN_NAME] Cancel [EMAIL_ADDRESS][DOMAIN…" at bounding box center [384, 169] width 687 height 1720
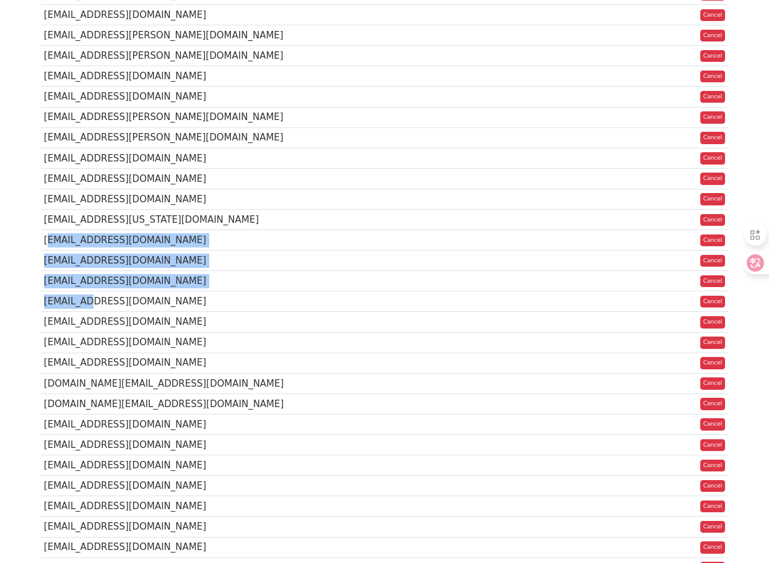
scroll to position [990, 0]
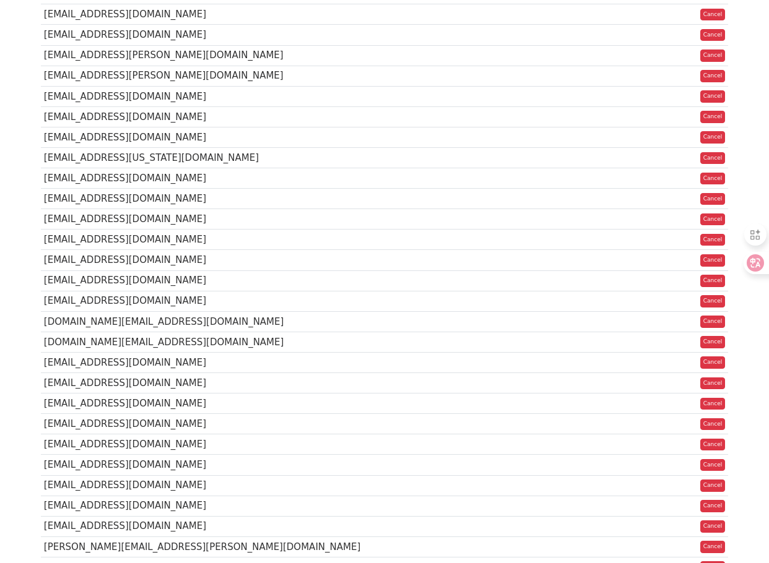
click at [56, 414] on td "[EMAIL_ADDRESS][DOMAIN_NAME]" at bounding box center [328, 404] width 575 height 20
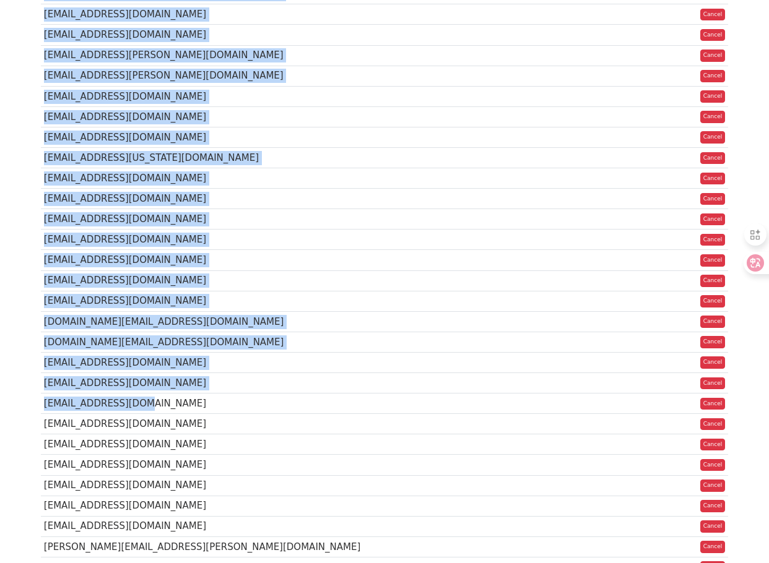
drag, startPoint x: 40, startPoint y: 500, endPoint x: 135, endPoint y: 512, distance: 95.4
click at [135, 512] on div "Recipient ↑ ↓ Status [EMAIL_ADDRESS][DOMAIN_NAME] Cancel [EMAIL_ADDRESS][DOMAIN…" at bounding box center [384, 47] width 705 height 1736
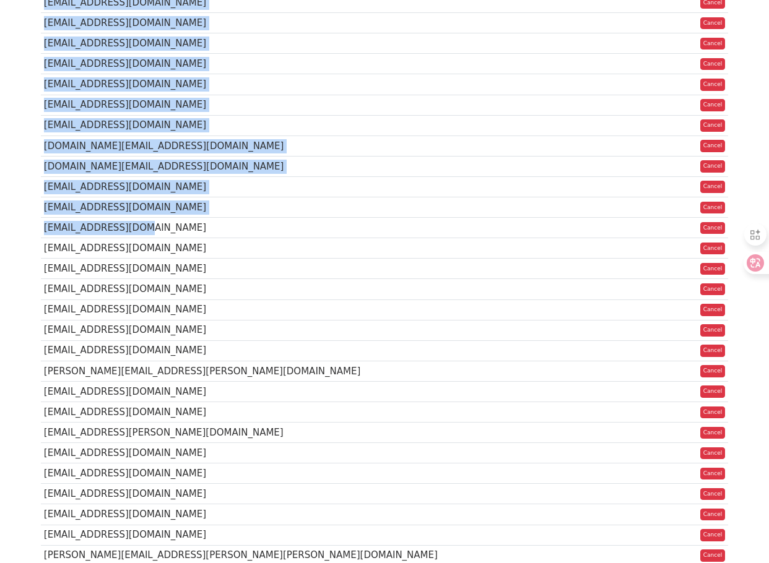
scroll to position [1238, 0]
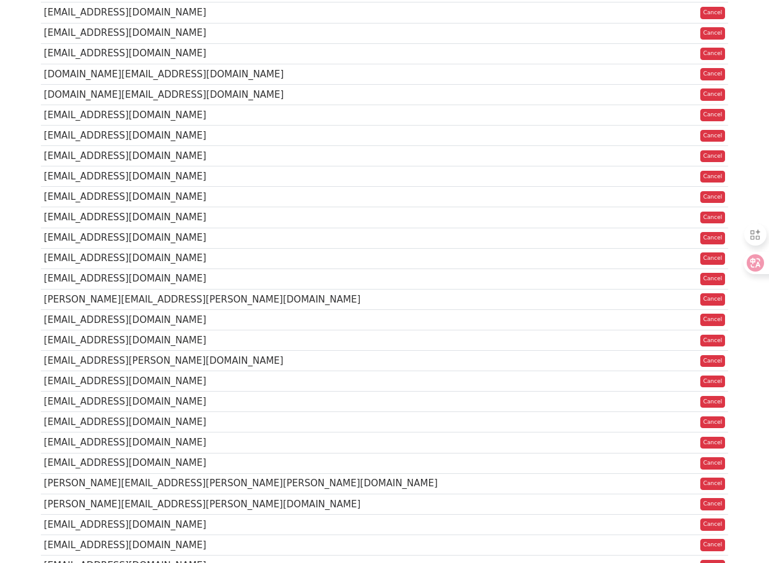
click at [56, 187] on td "[EMAIL_ADDRESS][DOMAIN_NAME]" at bounding box center [328, 176] width 575 height 20
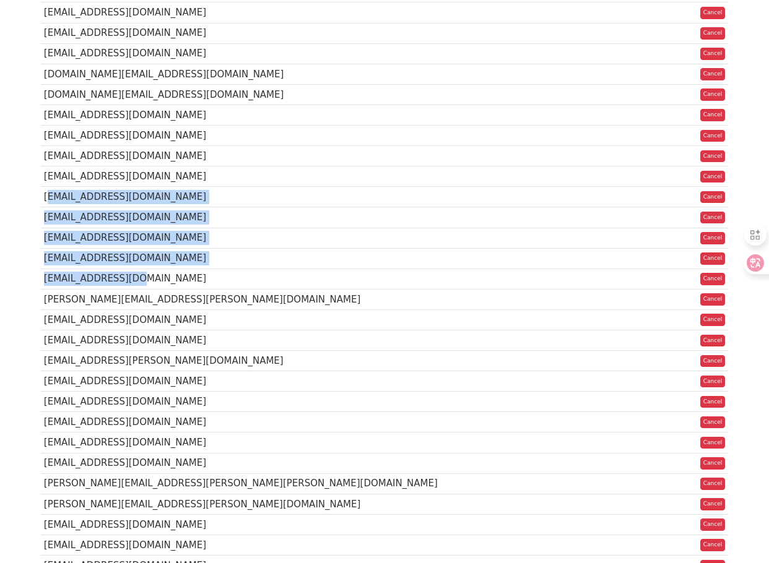
drag, startPoint x: 41, startPoint y: 299, endPoint x: 127, endPoint y: 397, distance: 130.6
